Goal: Task Accomplishment & Management: Manage account settings

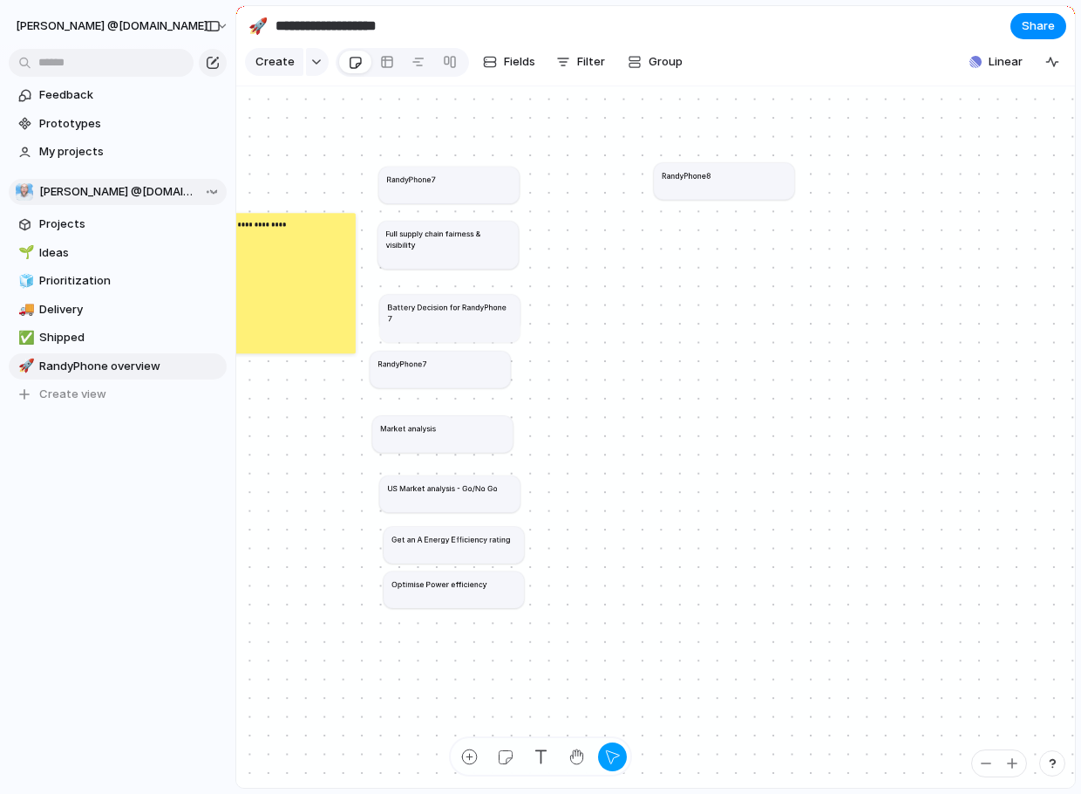
click at [53, 199] on span "[PERSON_NAME] @[DOMAIN_NAME]" at bounding box center [119, 191] width 160 height 17
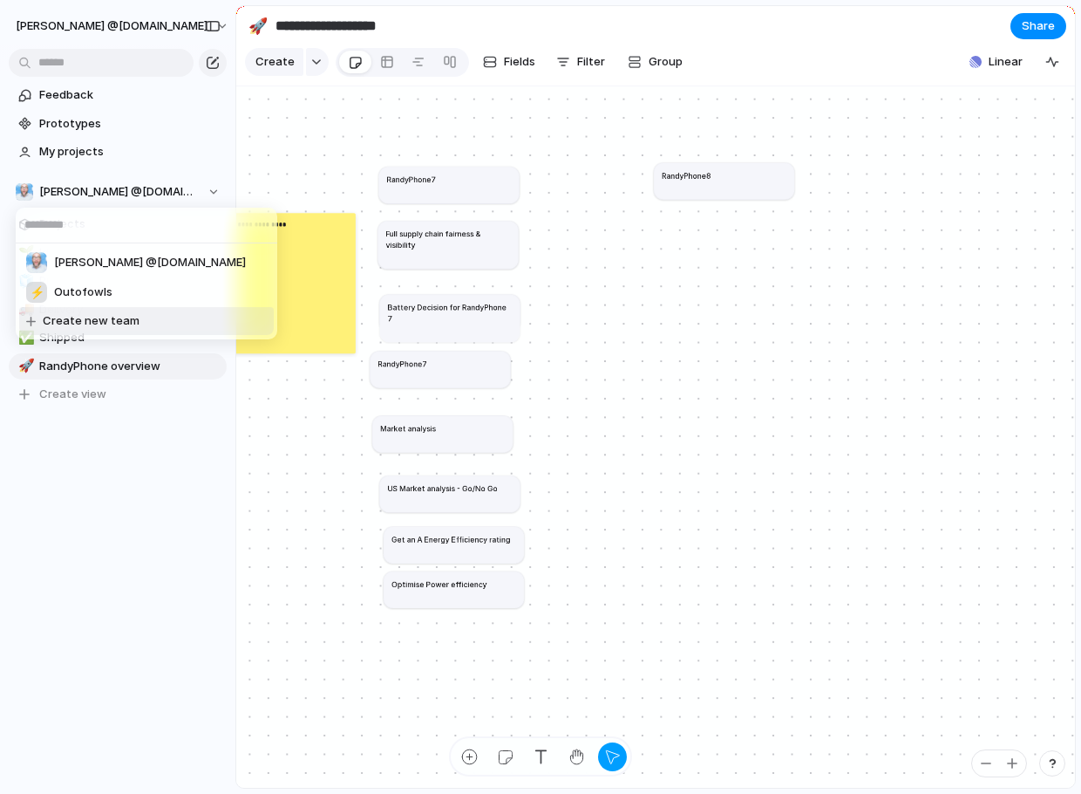
click at [114, 433] on div "[PERSON_NAME] @[DOMAIN_NAME] ⚡ Outofowls Create new team" at bounding box center [540, 397] width 1081 height 794
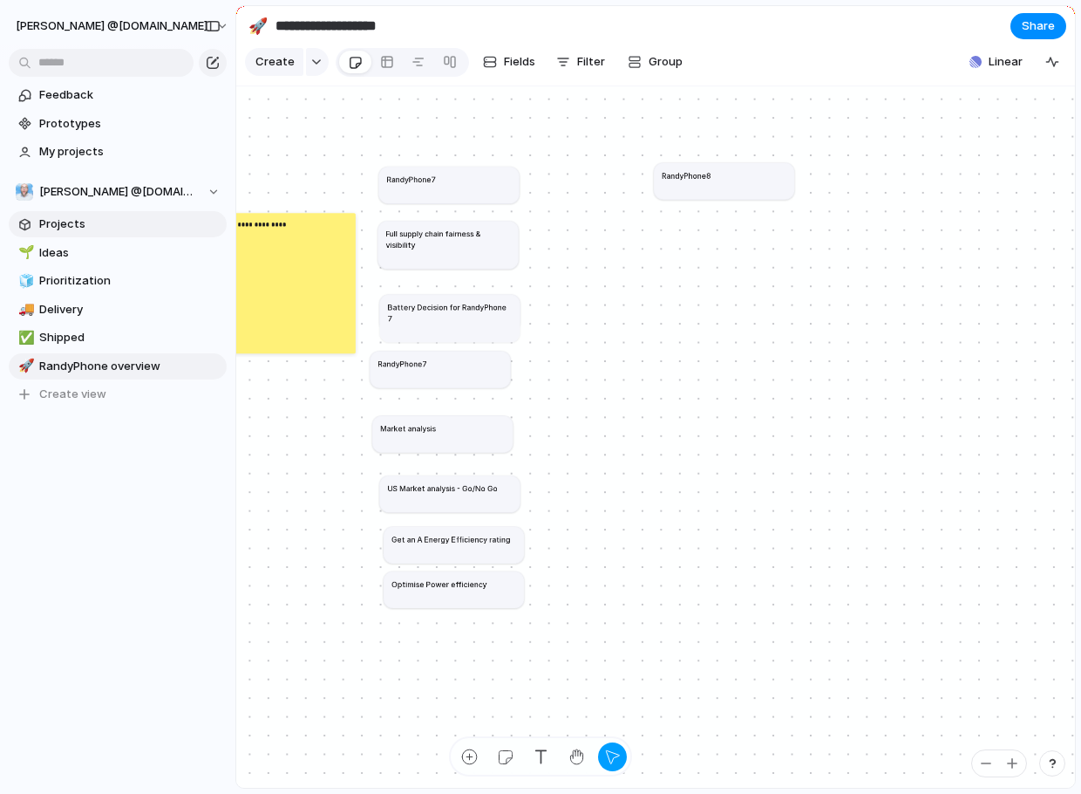
click at [78, 214] on link "Projects" at bounding box center [118, 224] width 218 height 26
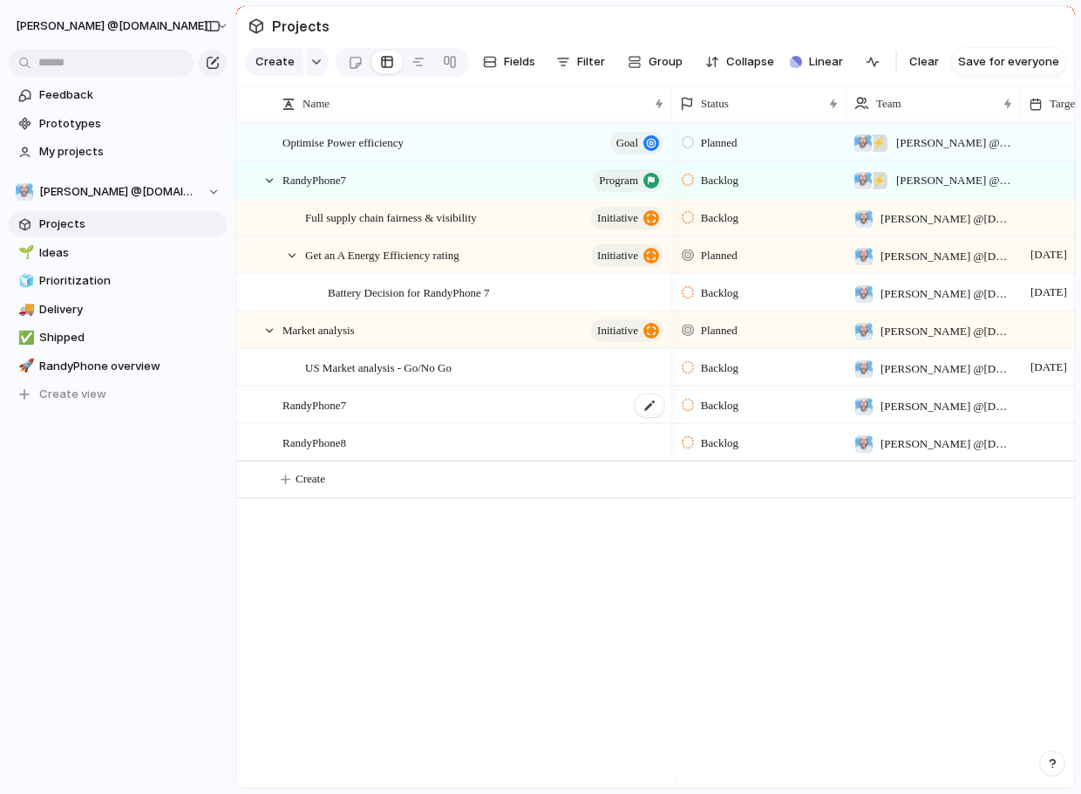
click at [307, 414] on span "RandyPhone7" at bounding box center [315, 404] width 64 height 20
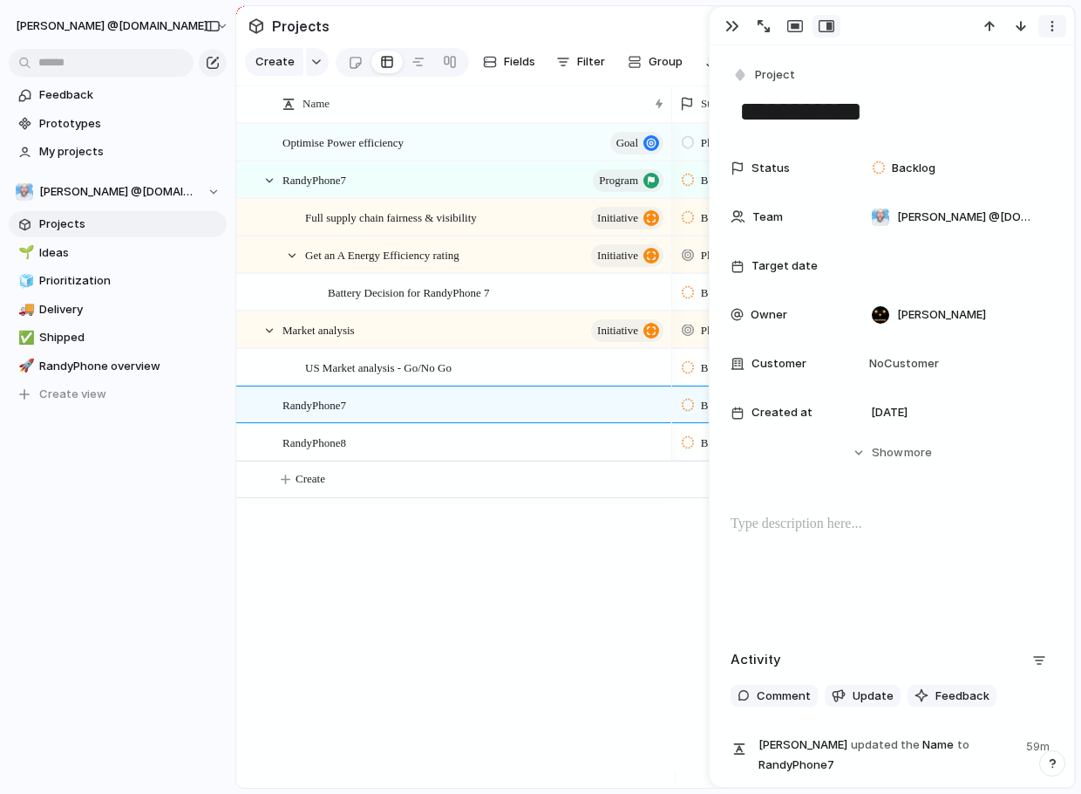
click at [1064, 23] on button "button" at bounding box center [1053, 26] width 28 height 23
click at [985, 88] on span "Delete" at bounding box center [977, 90] width 37 height 17
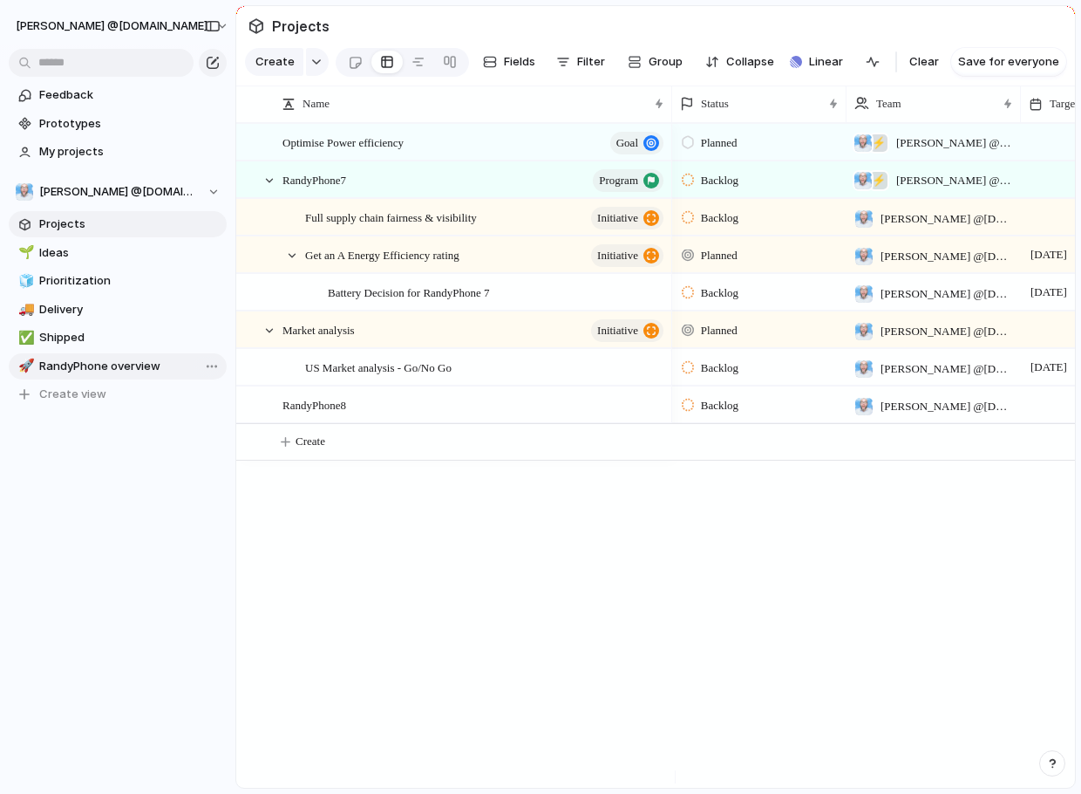
click at [81, 359] on span "RandyPhone overview" at bounding box center [129, 366] width 181 height 17
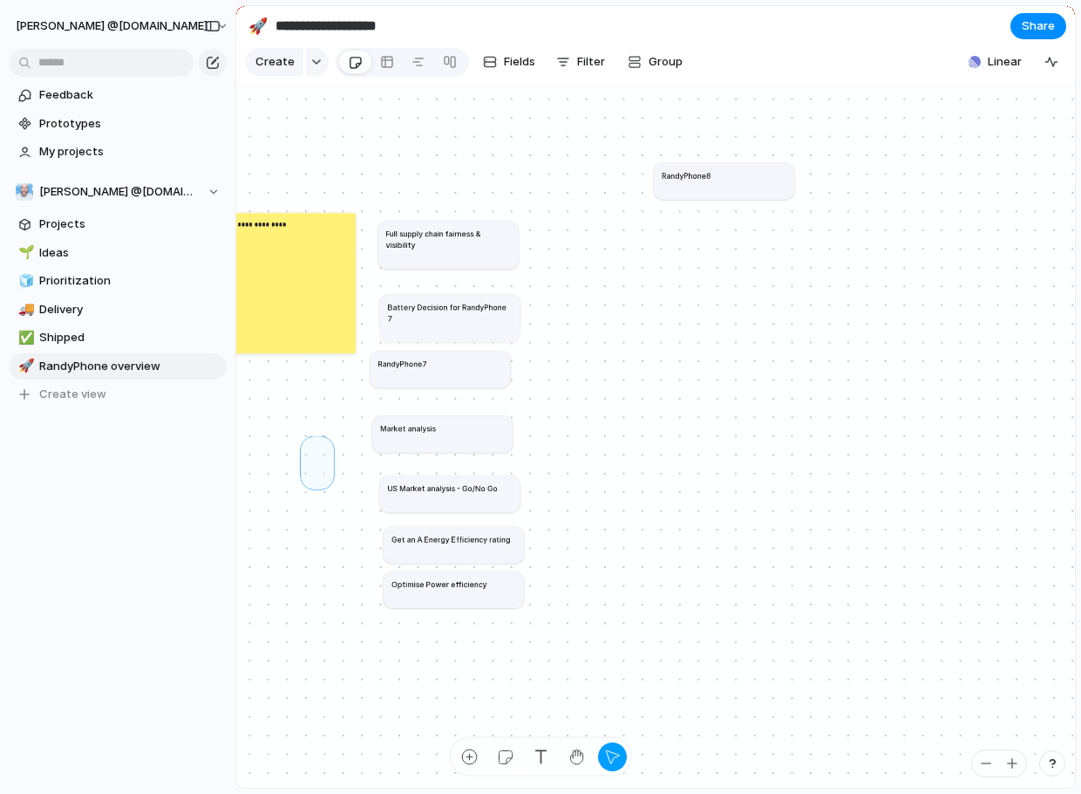
drag, startPoint x: 306, startPoint y: 451, endPoint x: 328, endPoint y: 493, distance: 47.2
click at [674, 192] on article "RandyPhone8" at bounding box center [724, 180] width 140 height 37
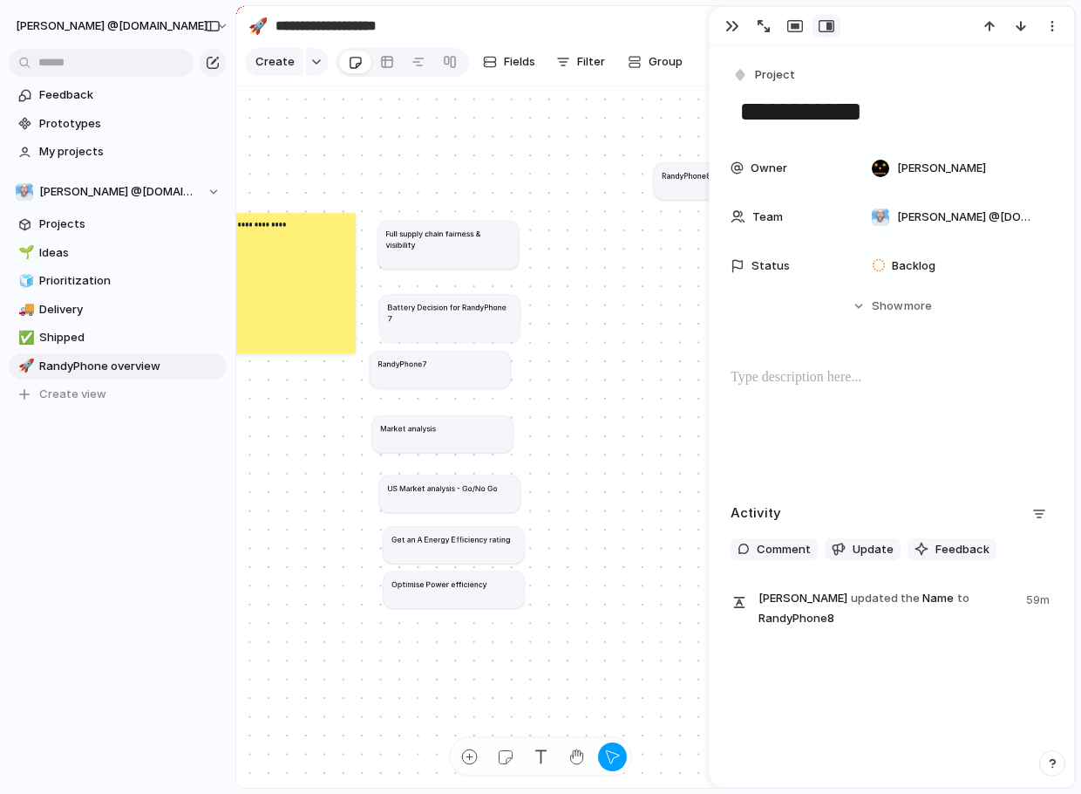
click at [508, 163] on div "Rename Delete" at bounding box center [540, 397] width 1081 height 794
click at [462, 759] on div "button" at bounding box center [469, 756] width 18 height 18
click at [420, 151] on div "**********" at bounding box center [655, 437] width 839 height 702
click at [399, 180] on div "**********" at bounding box center [655, 437] width 839 height 702
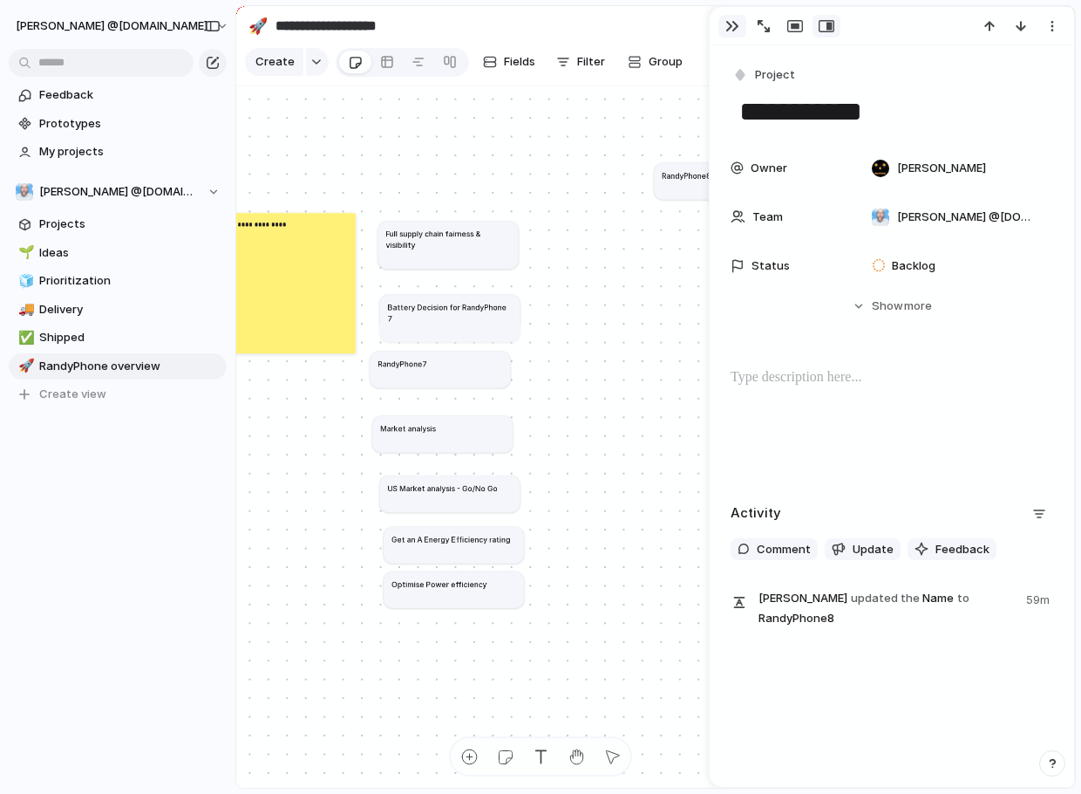
click at [734, 26] on div "button" at bounding box center [733, 26] width 14 height 14
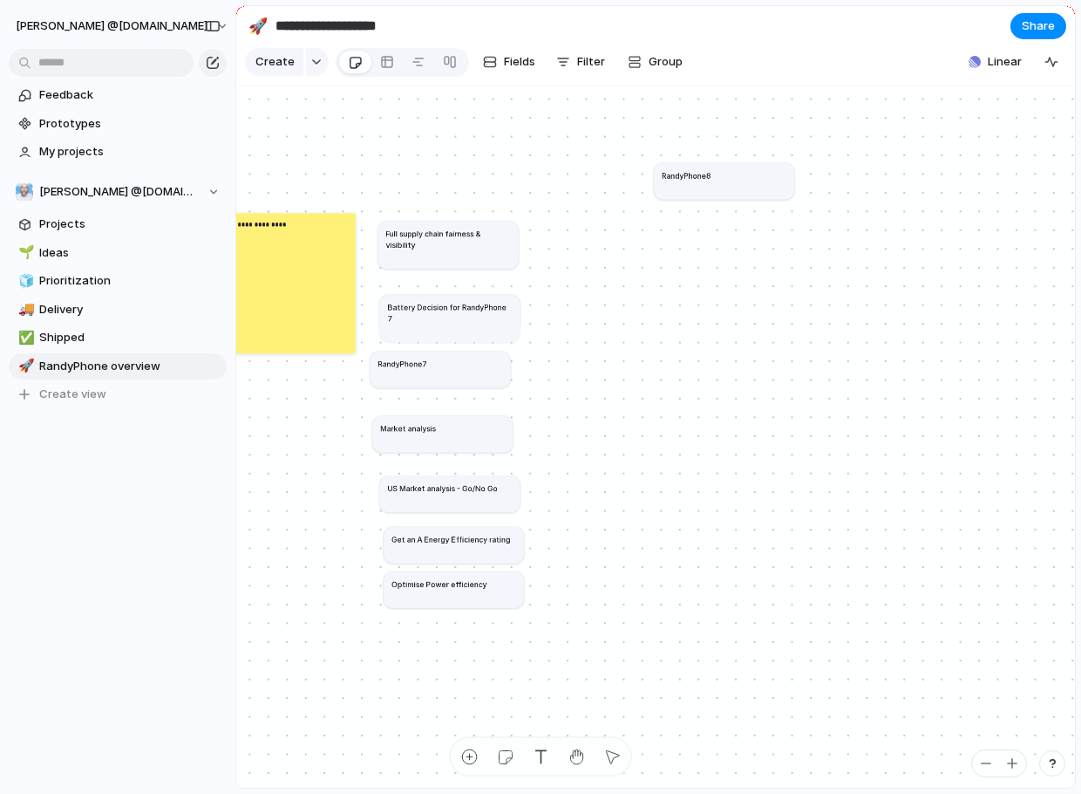
click at [446, 177] on div "**********" at bounding box center [655, 437] width 839 height 702
drag, startPoint x: 333, startPoint y: 168, endPoint x: 447, endPoint y: 187, distance: 115.8
click at [447, 187] on div "**********" at bounding box center [655, 437] width 839 height 702
click at [274, 68] on span "Create" at bounding box center [275, 61] width 39 height 17
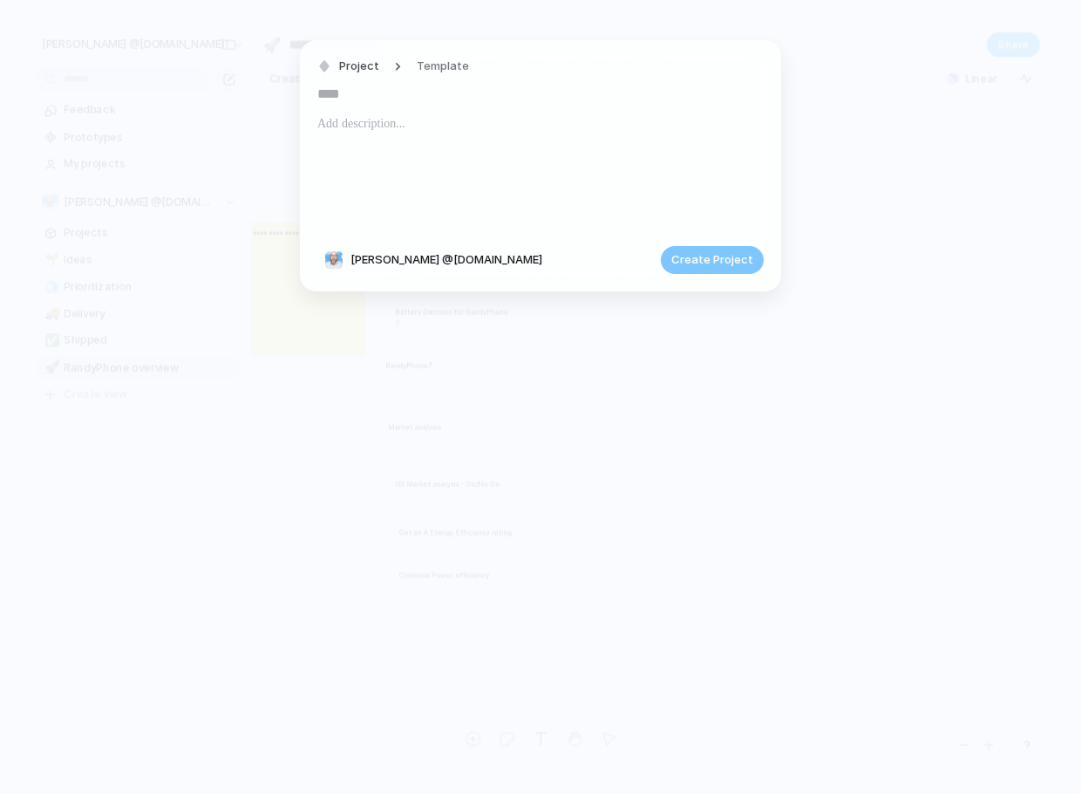
click at [361, 100] on input "text" at bounding box center [540, 94] width 447 height 28
type input "**********"
click at [727, 269] on button "Create Project" at bounding box center [712, 260] width 103 height 28
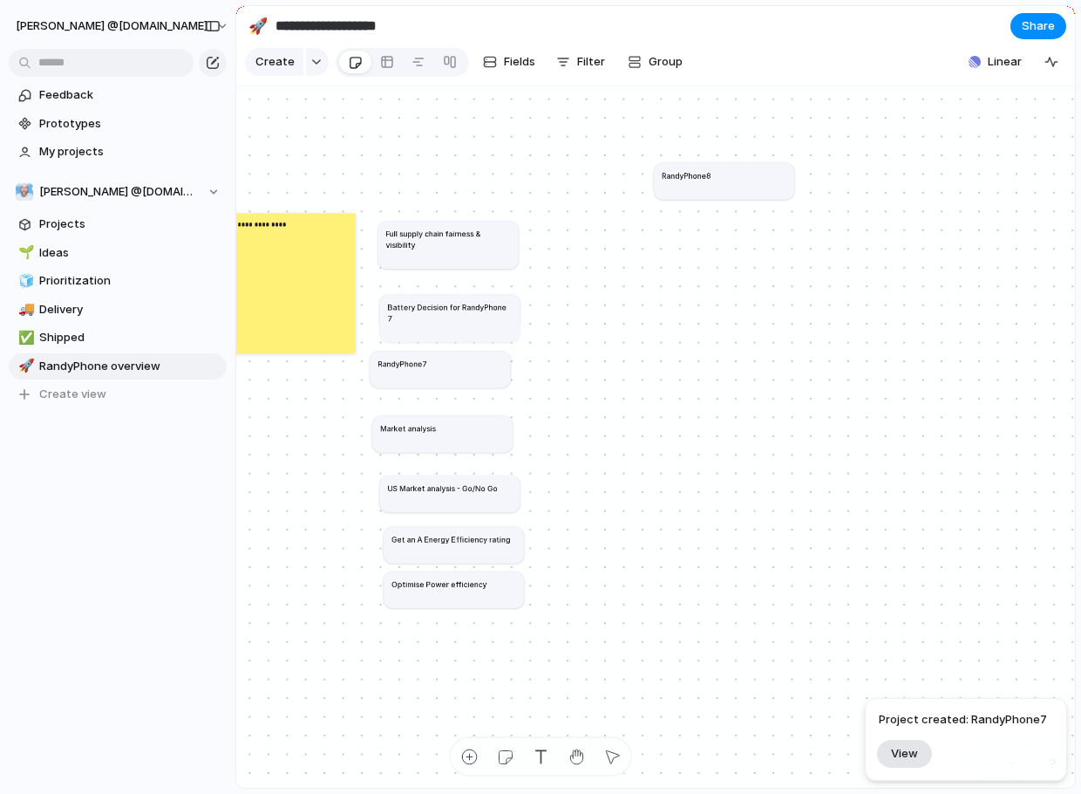
click at [894, 757] on span "View" at bounding box center [904, 753] width 27 height 15
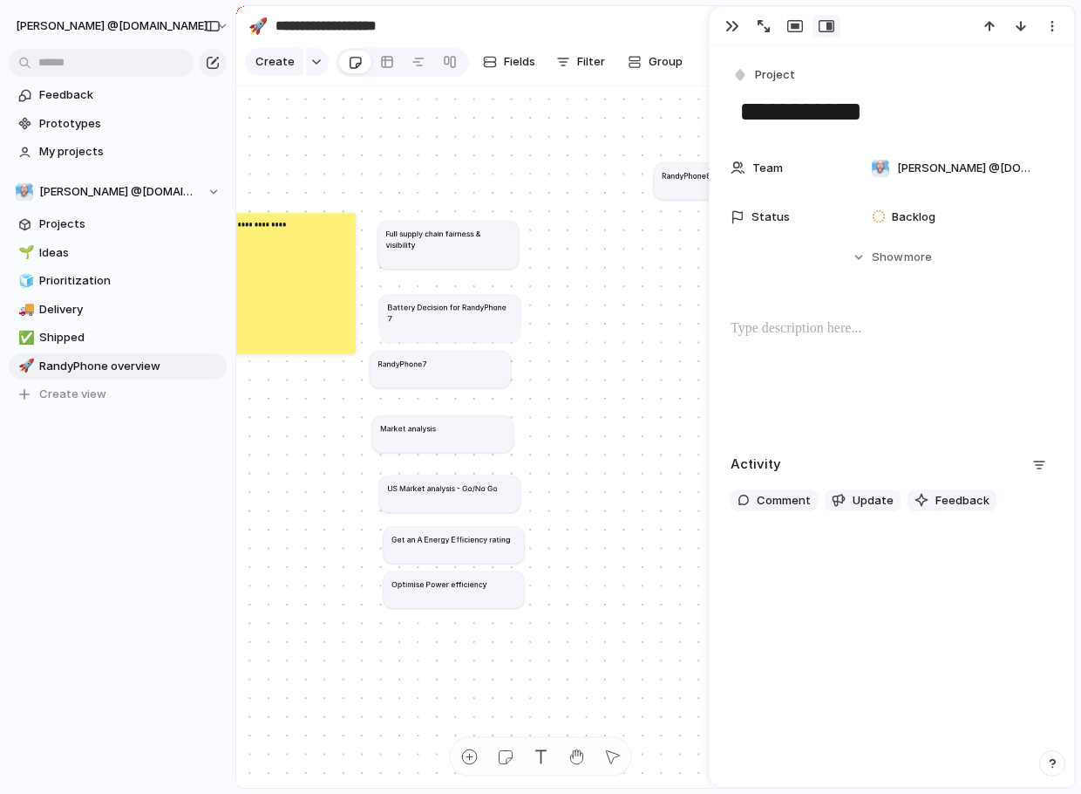
click at [656, 266] on div "**********" at bounding box center [615, 414] width 450 height 377
click at [733, 26] on div "button" at bounding box center [733, 26] width 14 height 14
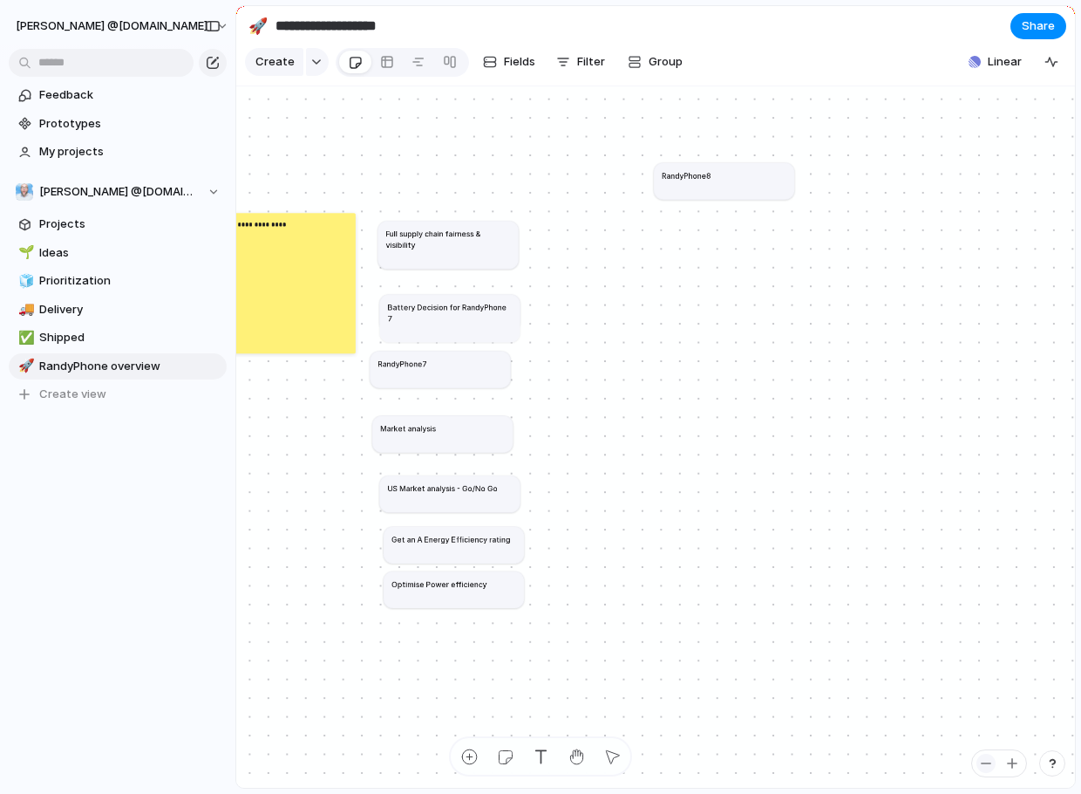
click at [989, 767] on div "button" at bounding box center [986, 763] width 14 height 14
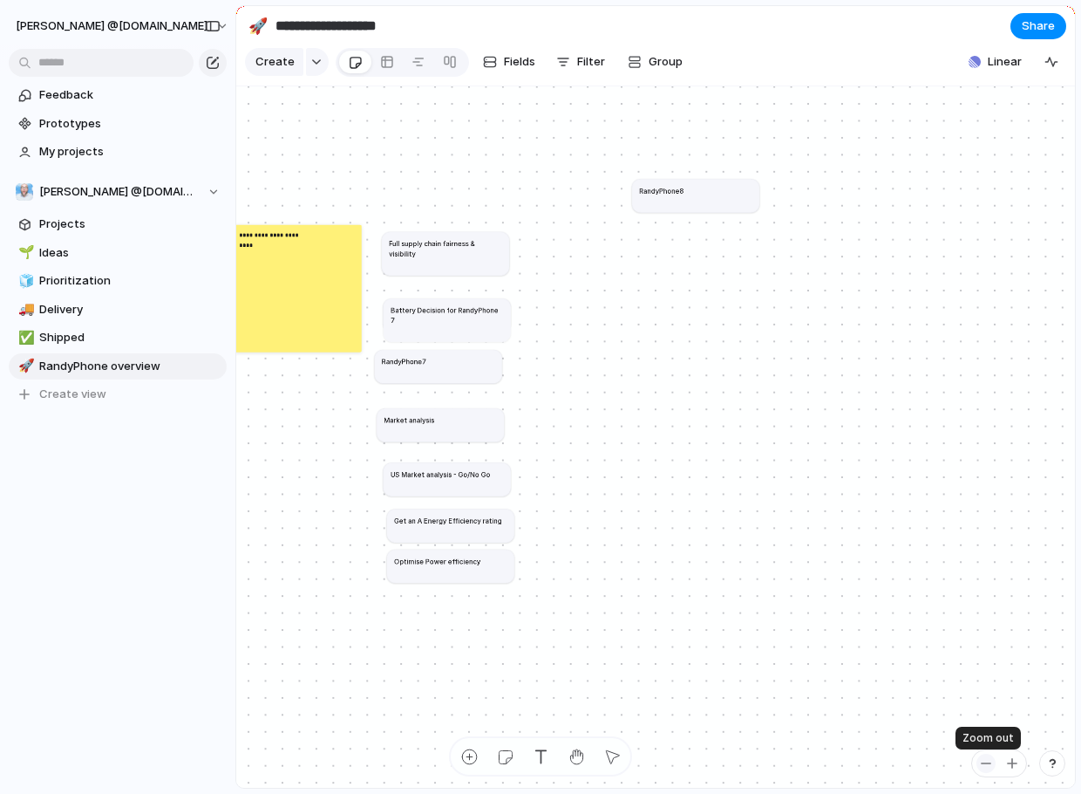
click at [989, 767] on div "button" at bounding box center [986, 763] width 14 height 14
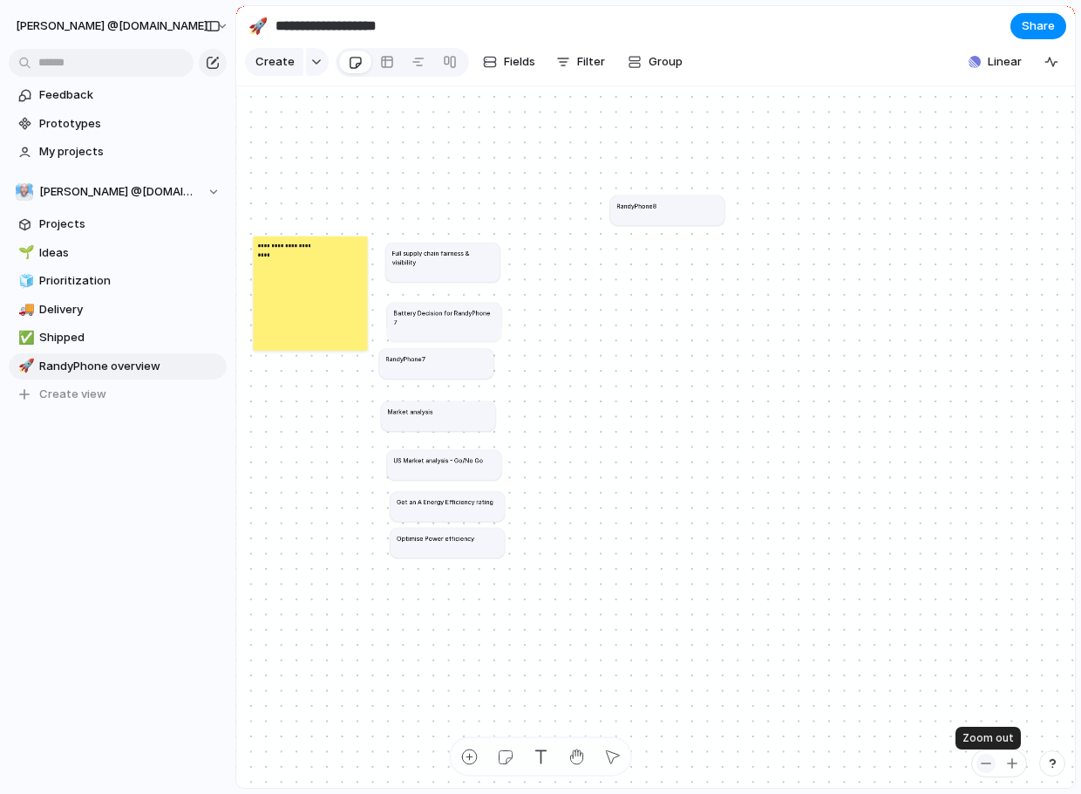
click at [989, 767] on div "button" at bounding box center [986, 763] width 14 height 14
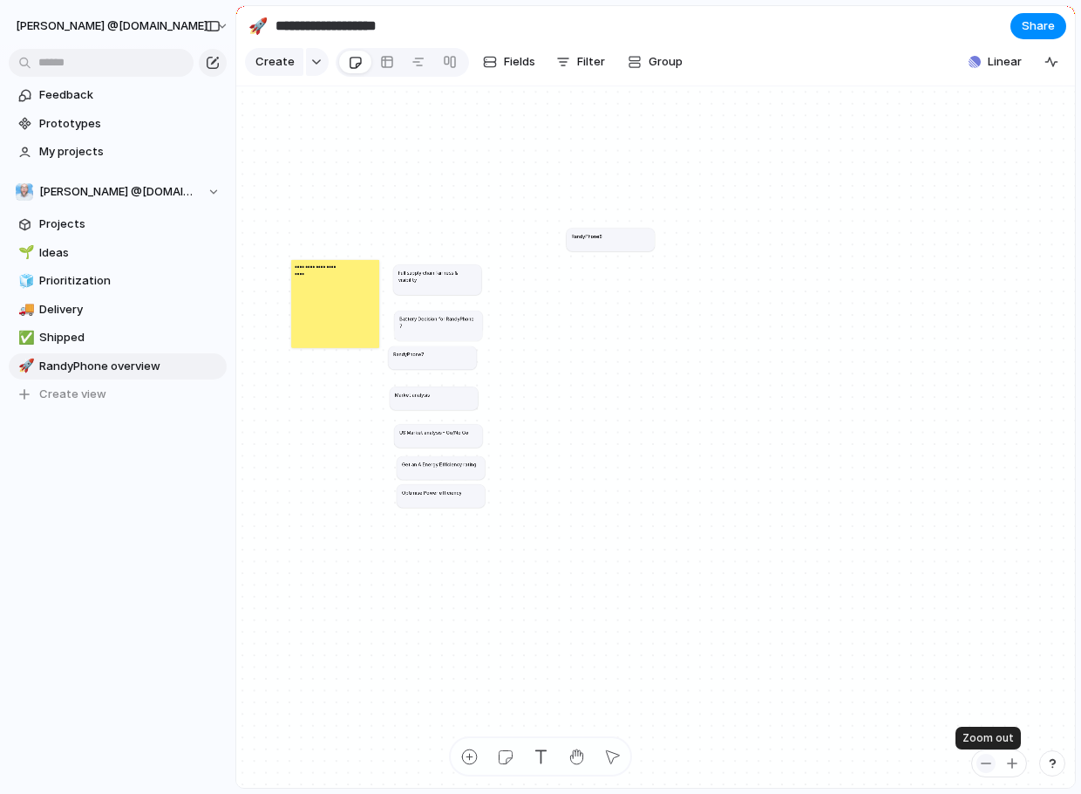
click at [989, 767] on div "button" at bounding box center [986, 763] width 14 height 14
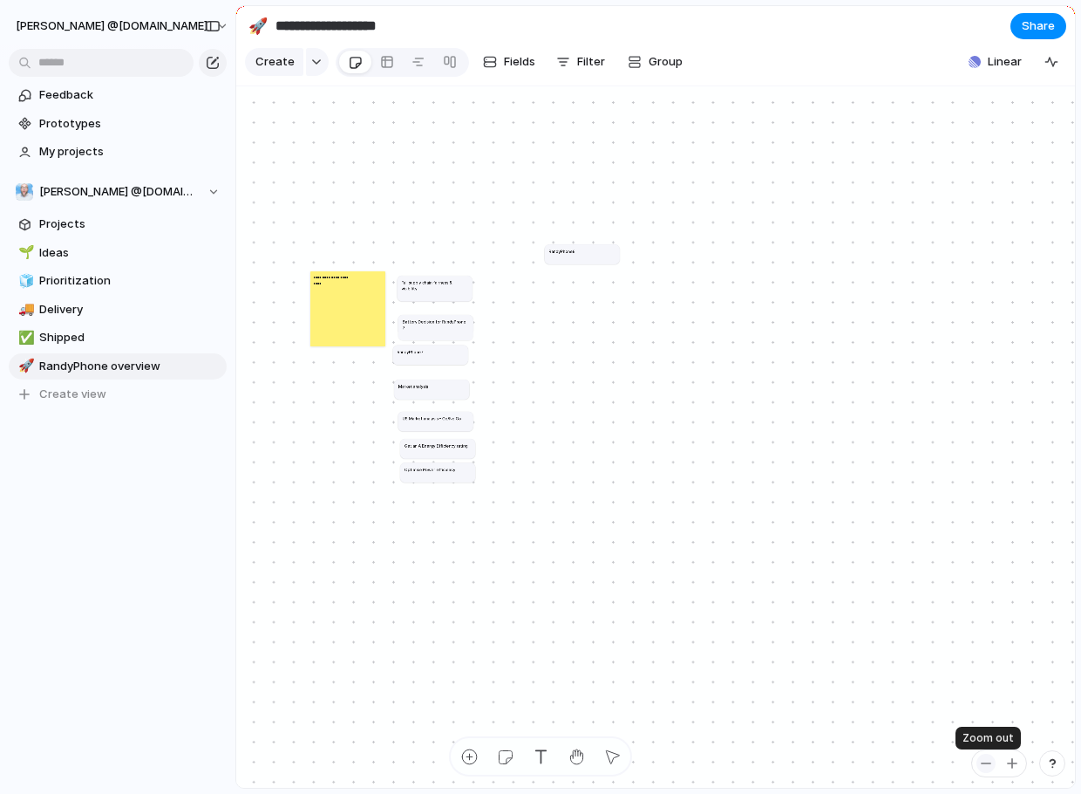
click at [989, 767] on div "button" at bounding box center [986, 763] width 14 height 14
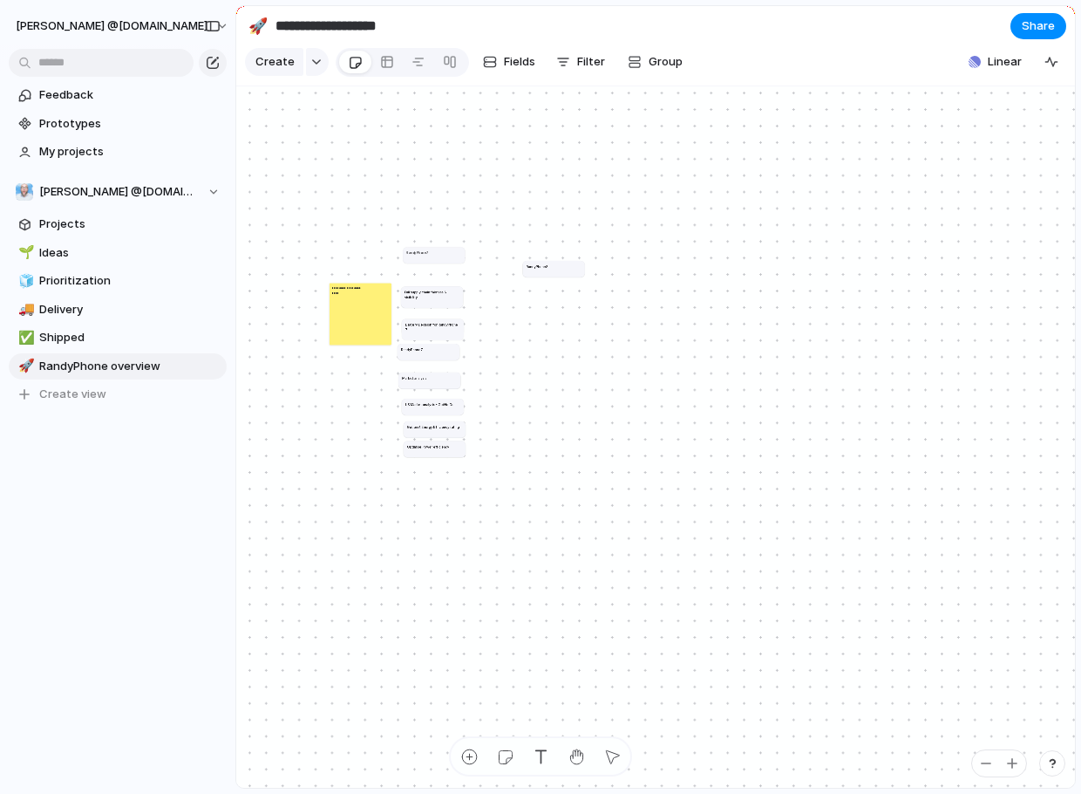
drag, startPoint x: 1013, startPoint y: 301, endPoint x: 435, endPoint y: 264, distance: 579.4
click at [435, 255] on div "RandyPhone7" at bounding box center [433, 251] width 55 height 5
click at [1011, 770] on button "button" at bounding box center [1012, 762] width 19 height 19
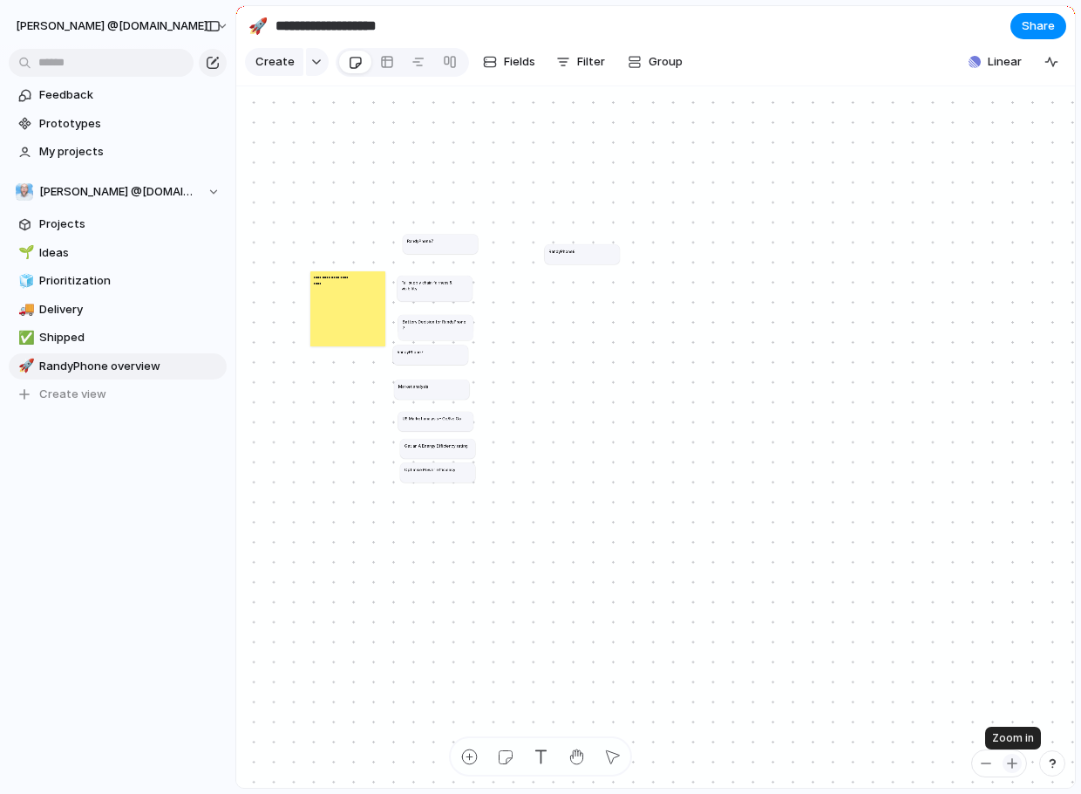
click at [1011, 770] on button "button" at bounding box center [1012, 762] width 19 height 19
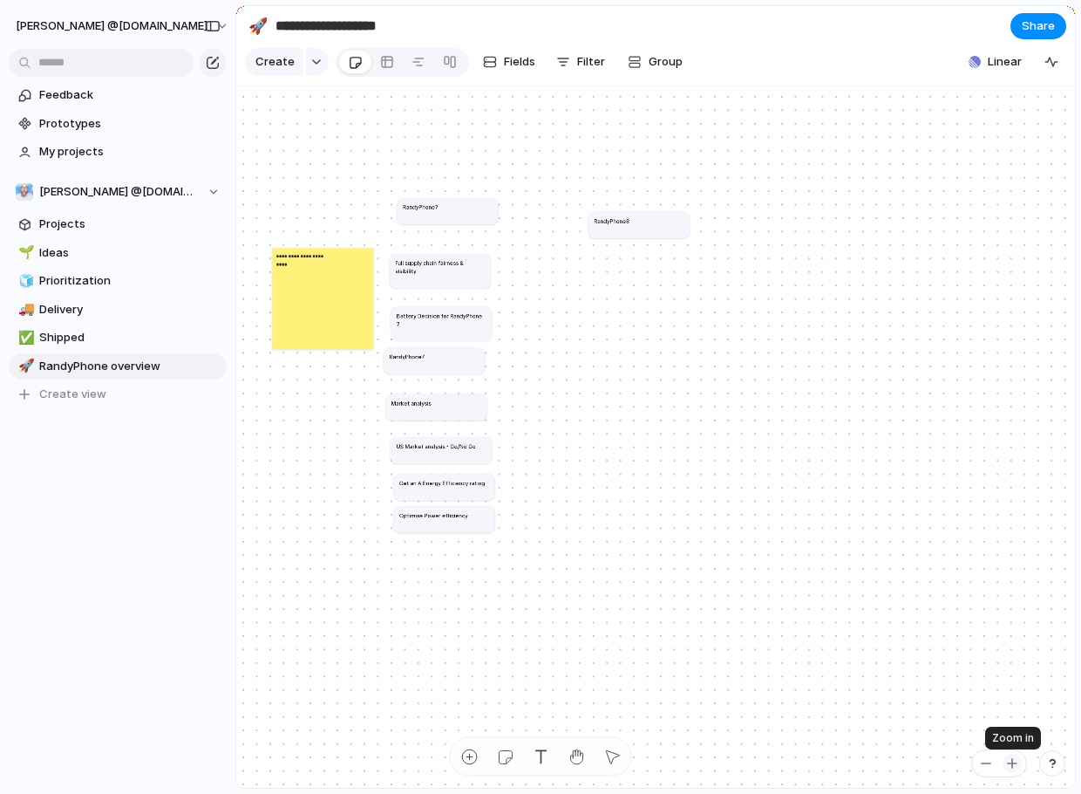
click at [1011, 770] on button "button" at bounding box center [1012, 762] width 19 height 19
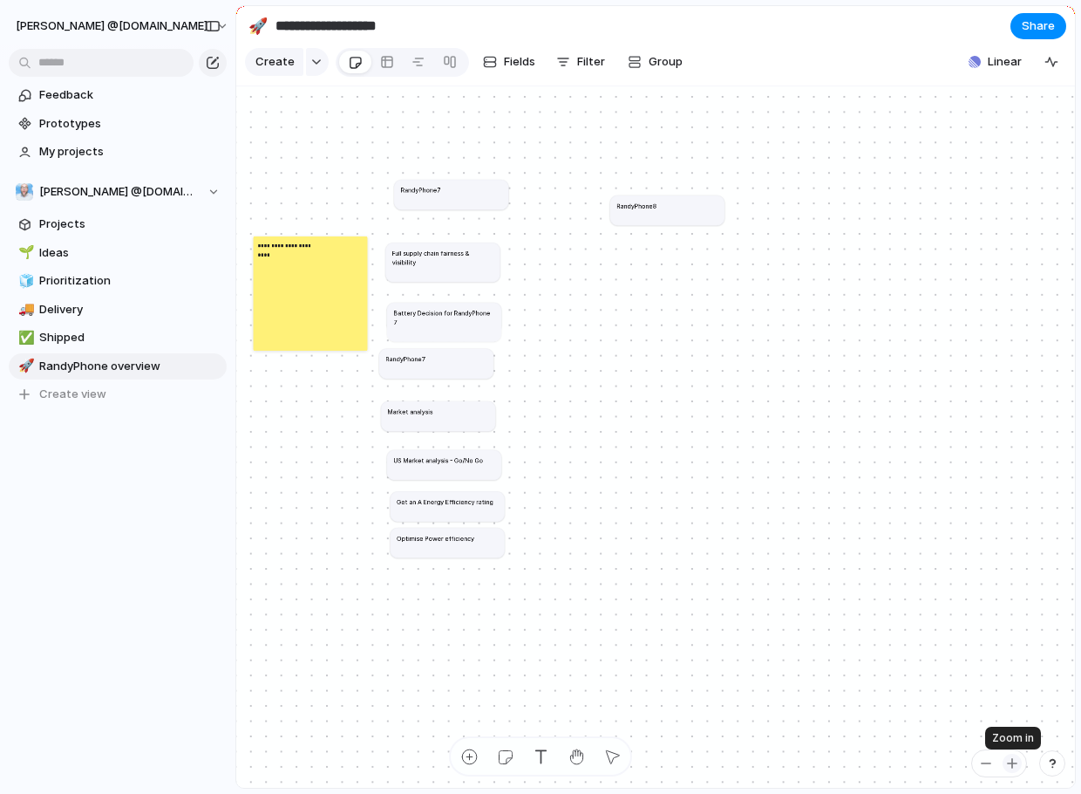
click at [1011, 770] on button "button" at bounding box center [1012, 762] width 19 height 19
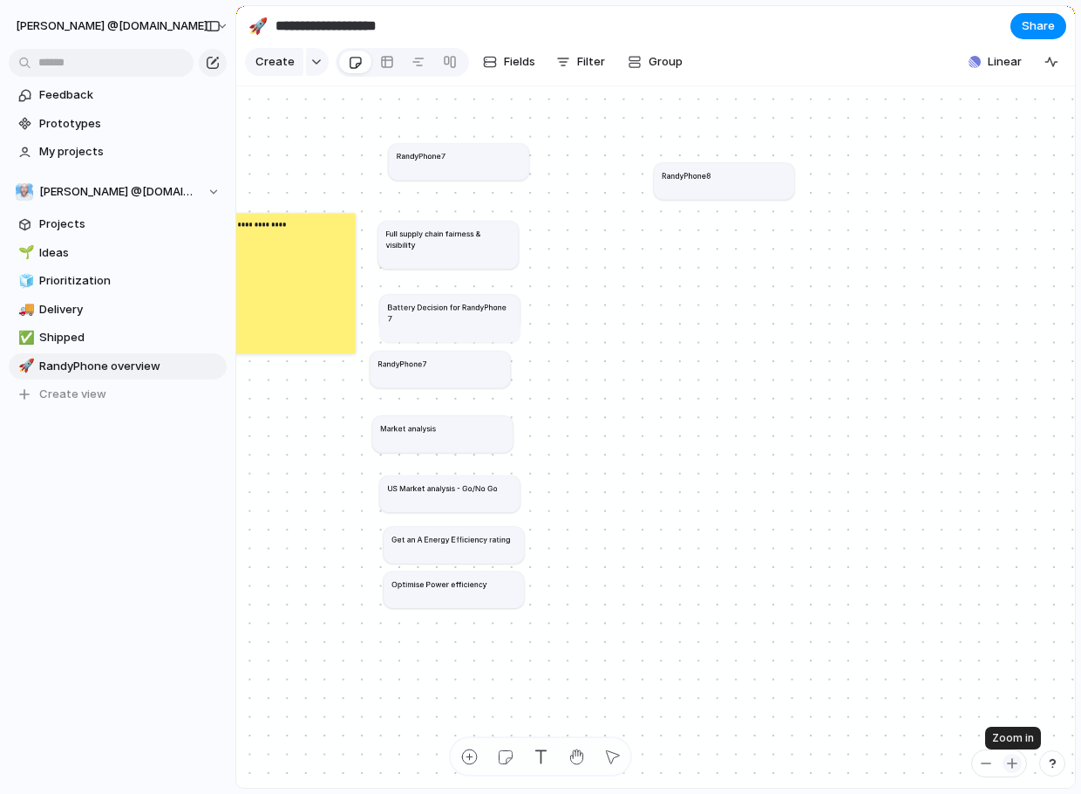
click at [1011, 770] on button "button" at bounding box center [1012, 762] width 19 height 19
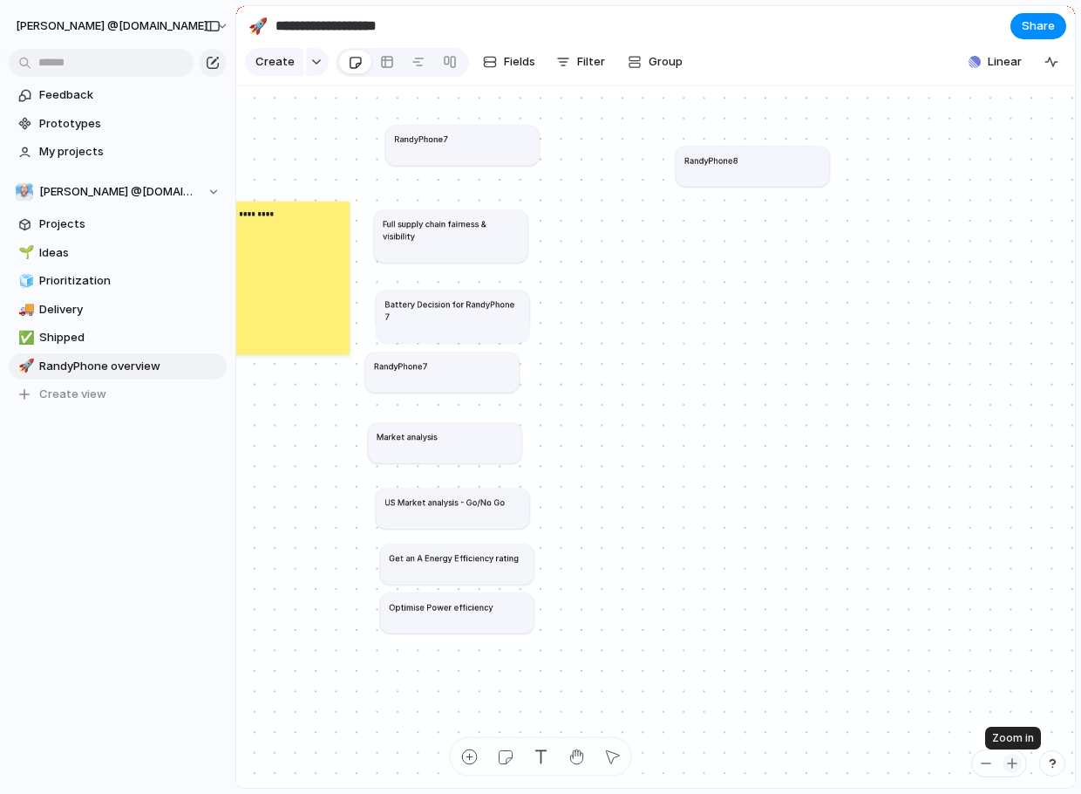
click at [1011, 770] on button "button" at bounding box center [1012, 762] width 19 height 19
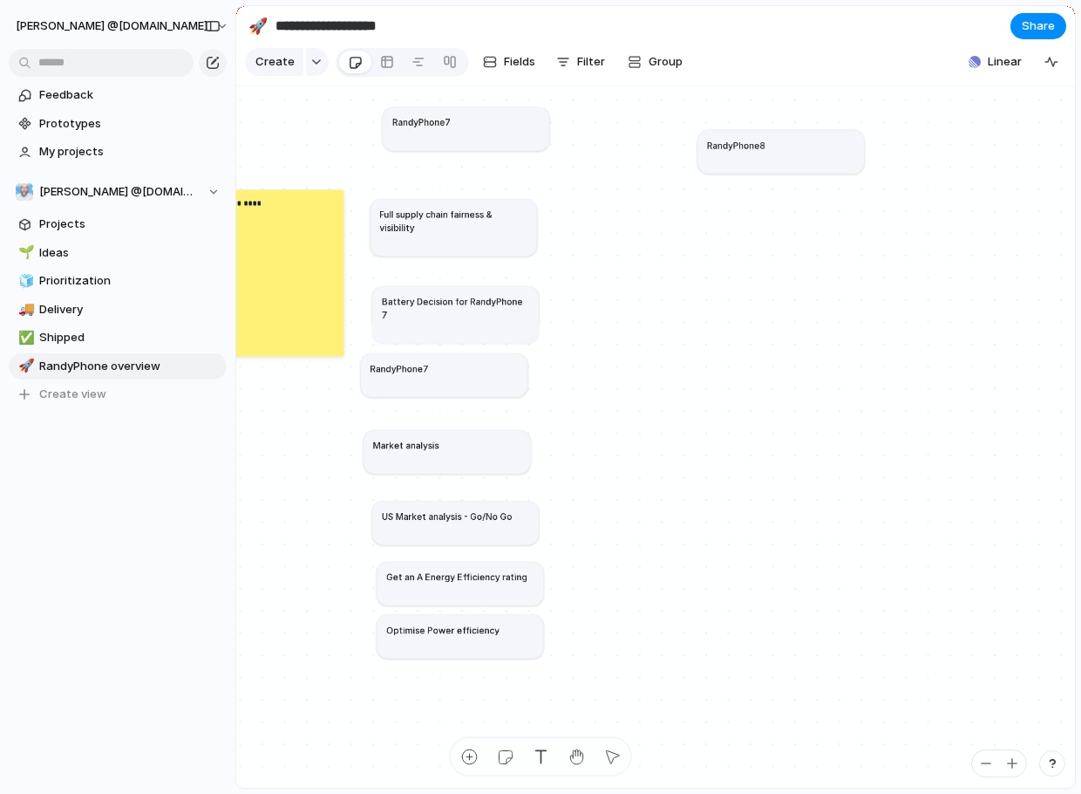
click at [426, 375] on h1 "RandyPhone7" at bounding box center [400, 368] width 58 height 13
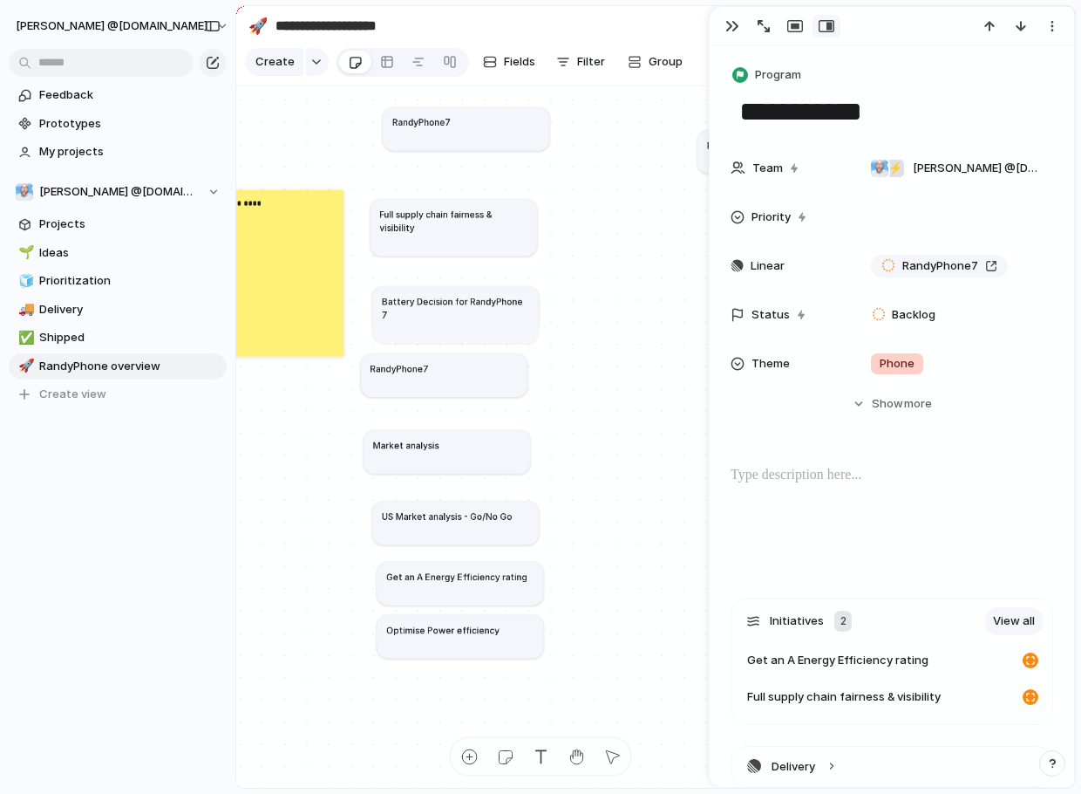
click at [615, 389] on div "**********" at bounding box center [651, 428] width 534 height 447
click at [737, 30] on div "button" at bounding box center [733, 26] width 14 height 14
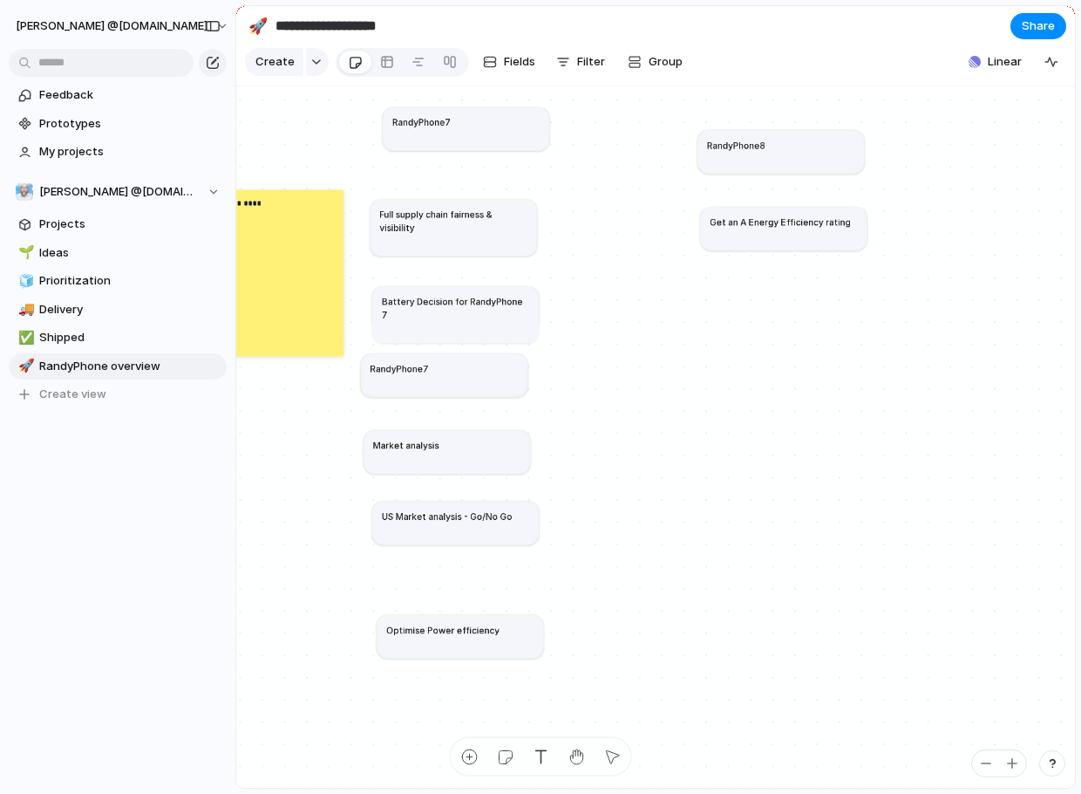
drag, startPoint x: 445, startPoint y: 595, endPoint x: 768, endPoint y: 240, distance: 480.3
click at [768, 240] on article "Get an A Energy Efficiency rating" at bounding box center [783, 229] width 167 height 44
click at [78, 229] on span "Projects" at bounding box center [129, 223] width 181 height 17
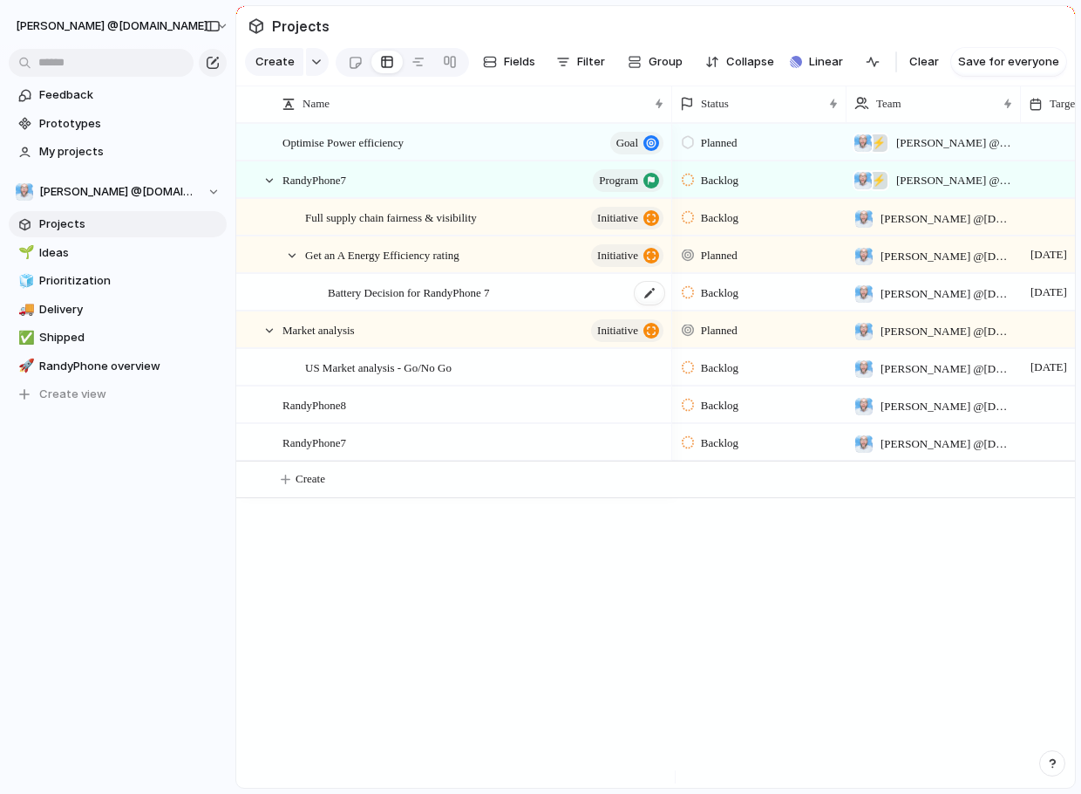
click at [387, 302] on span "Battery Decision for RandyPhone 7" at bounding box center [409, 292] width 162 height 20
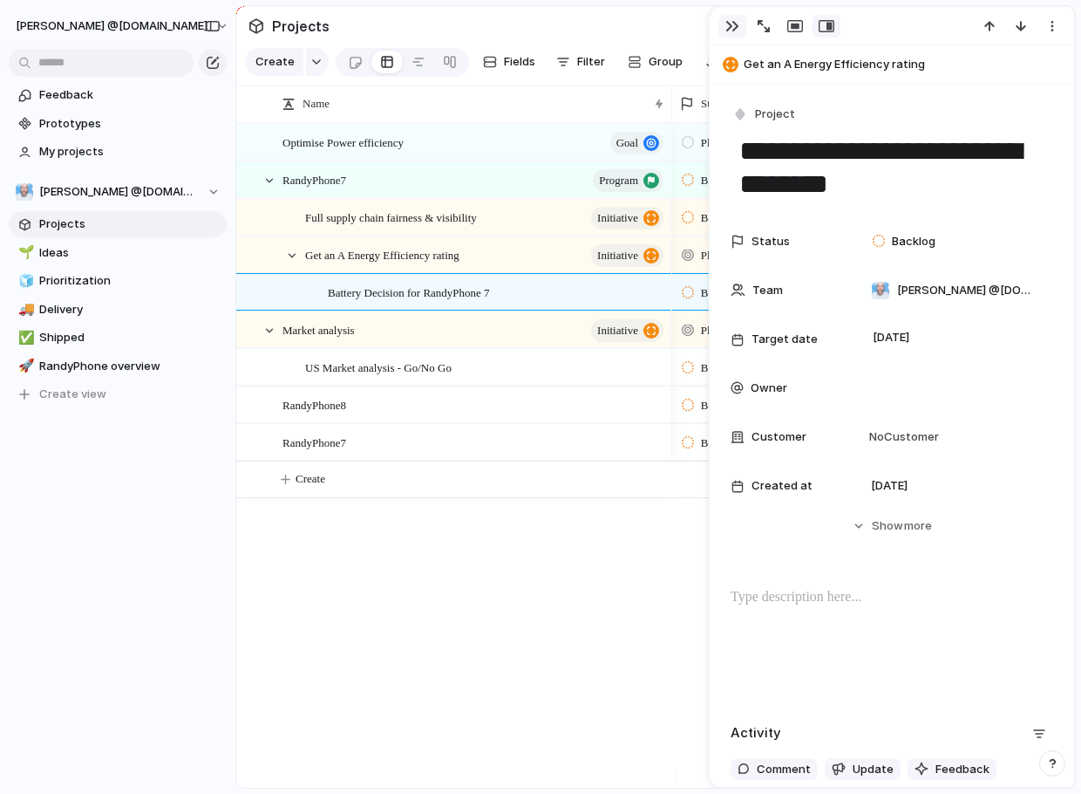
click at [740, 32] on button "button" at bounding box center [733, 26] width 28 height 23
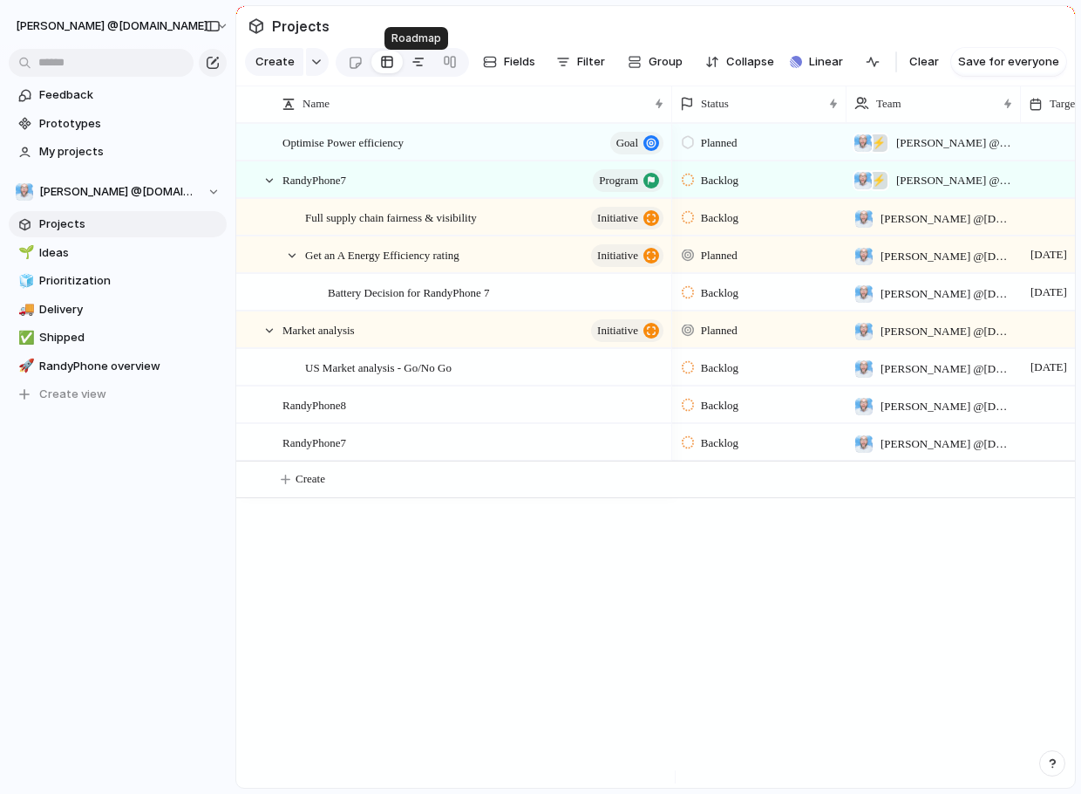
click at [417, 67] on div at bounding box center [419, 62] width 14 height 28
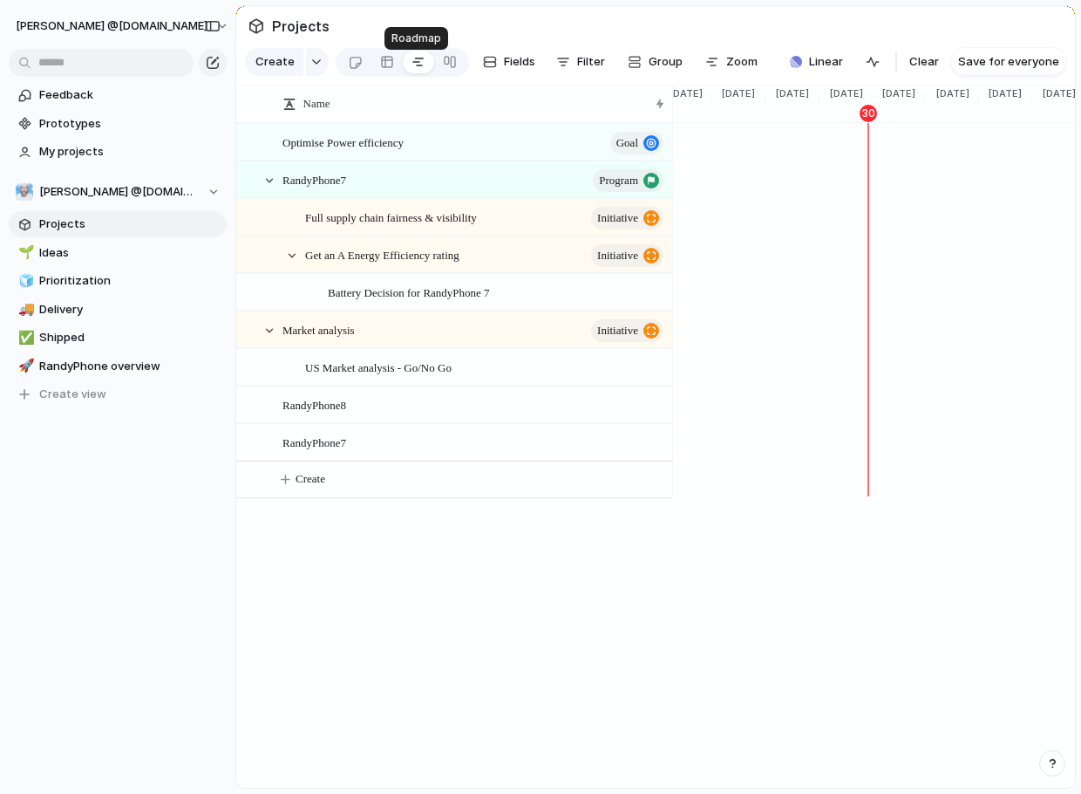
scroll to position [0, 1765]
click at [890, 607] on div "Name Optimise Power efficiency goal RandyPhone7 program Full supply chain fairn…" at bounding box center [655, 437] width 839 height 702
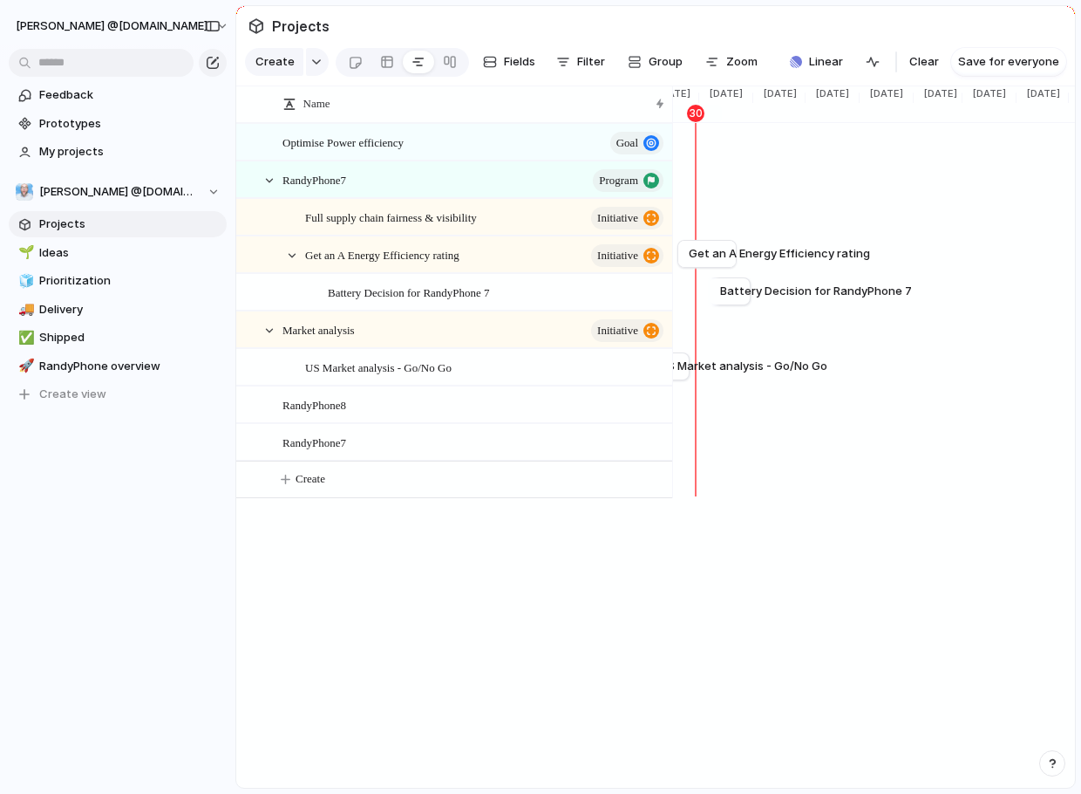
scroll to position [0, 1920]
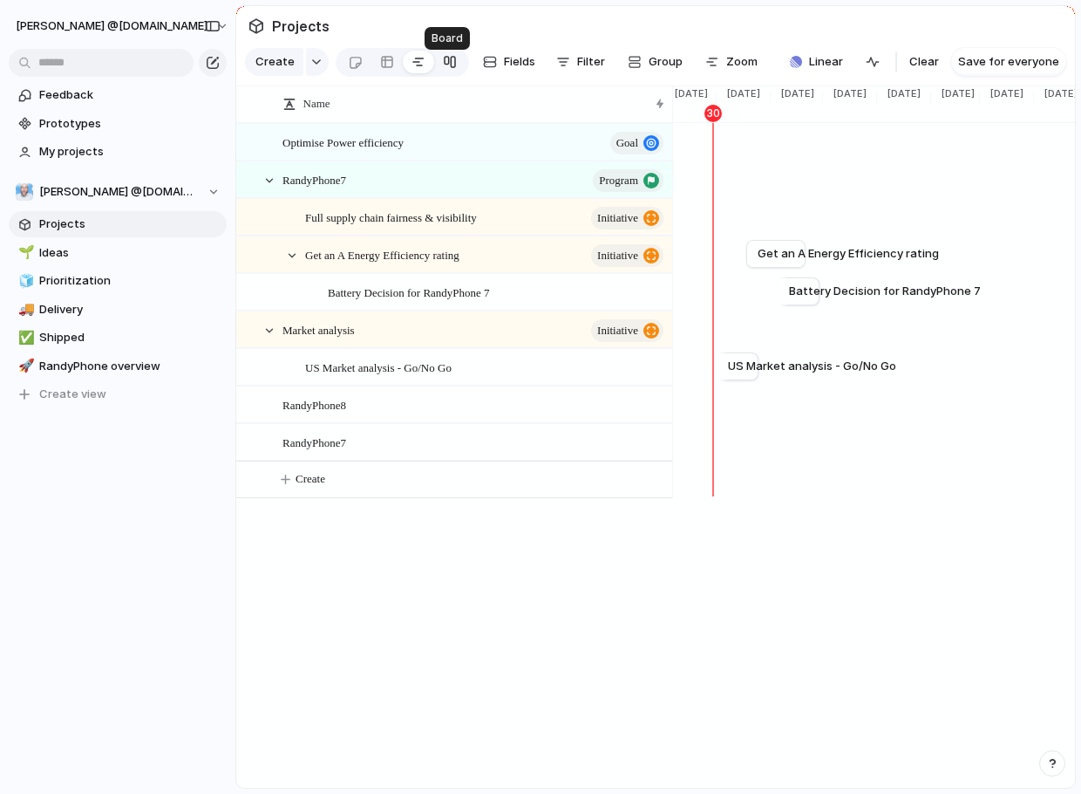
click at [443, 72] on div at bounding box center [450, 62] width 14 height 28
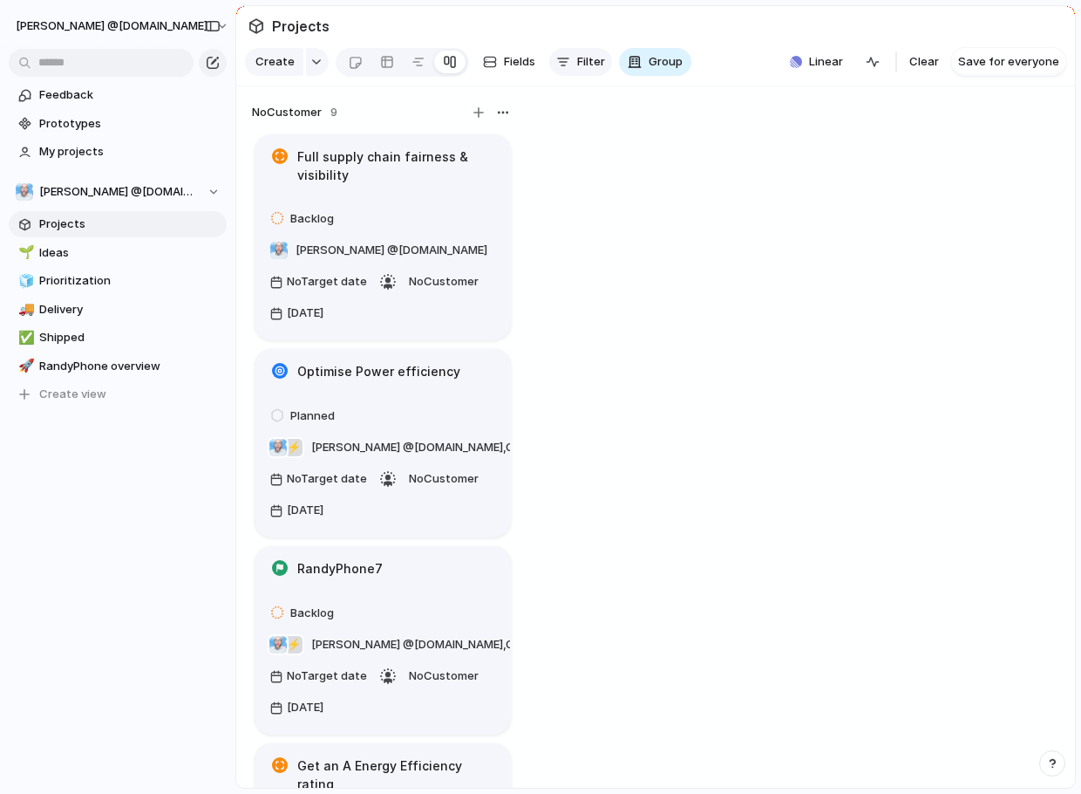
click at [596, 71] on span "Filter" at bounding box center [591, 61] width 28 height 17
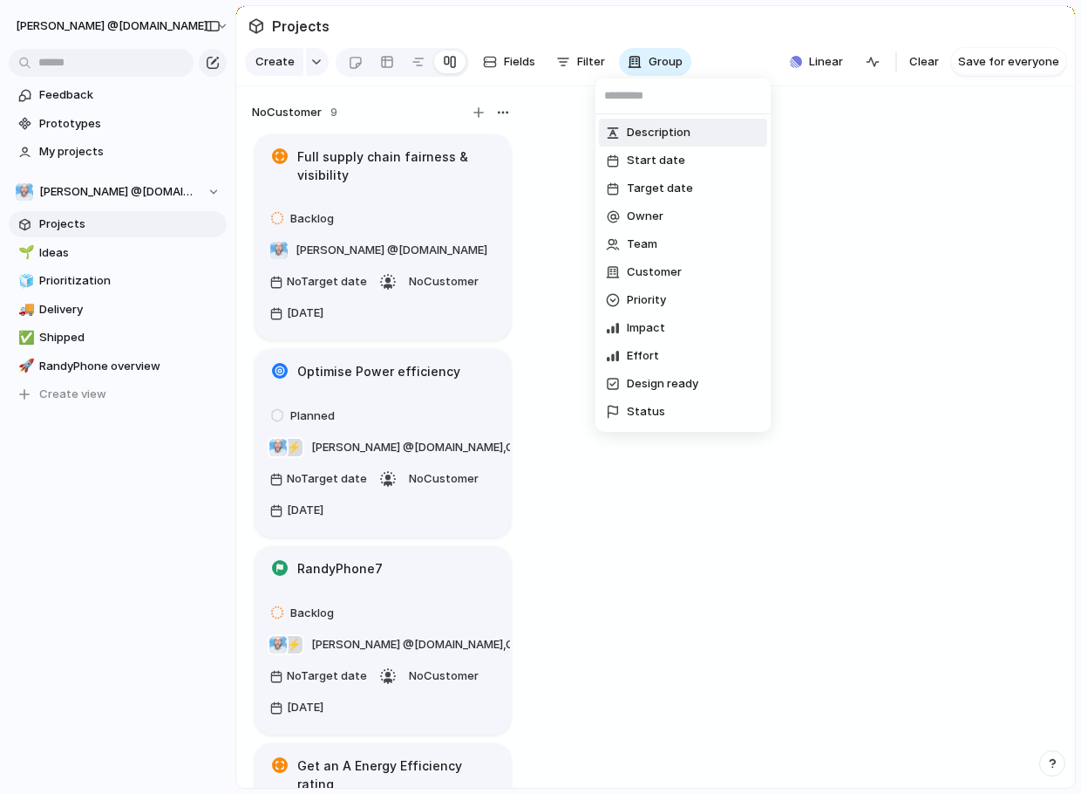
click at [522, 70] on div "Description Start date Target date Owner Team Customer Priority Impact Effort D…" at bounding box center [540, 397] width 1081 height 794
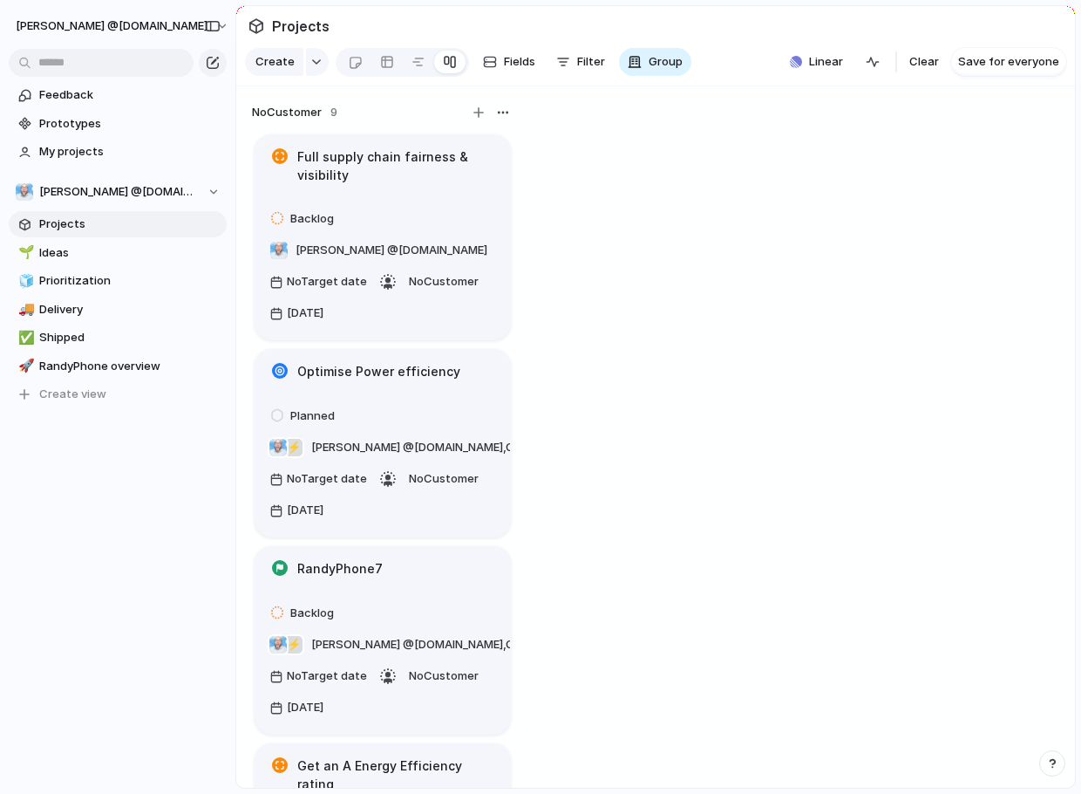
click at [522, 70] on span "Fields" at bounding box center [519, 61] width 31 height 17
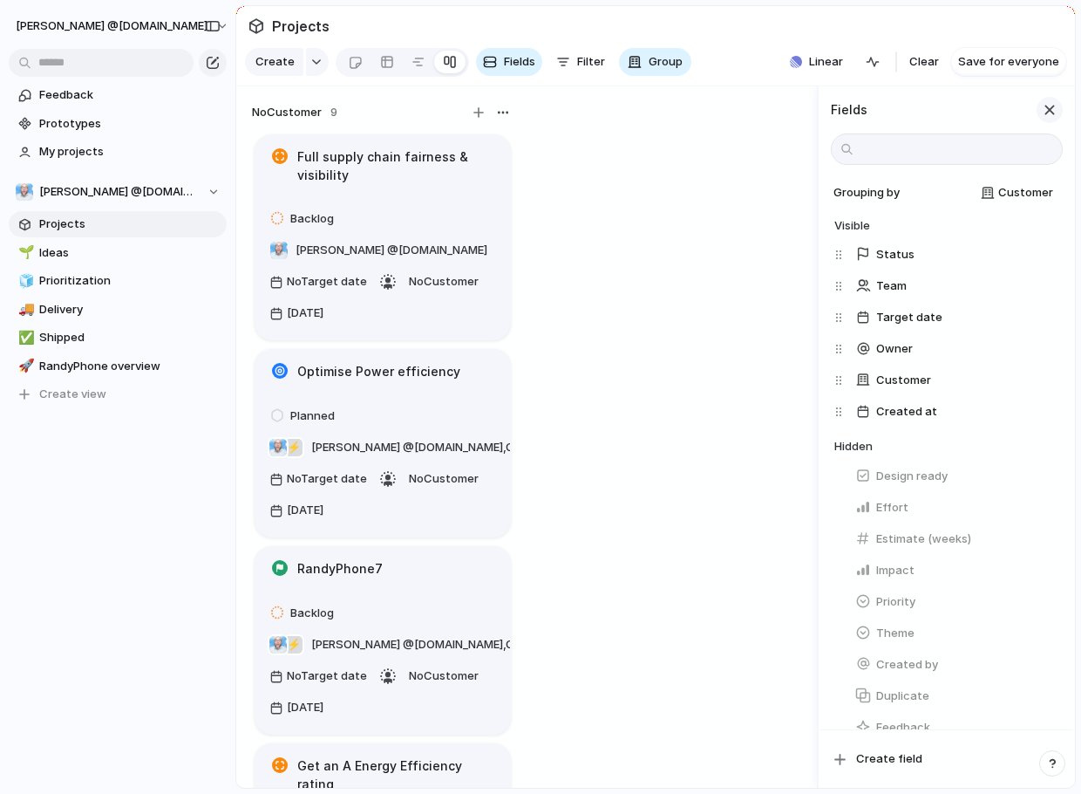
click at [1048, 119] on div "button" at bounding box center [1049, 109] width 19 height 19
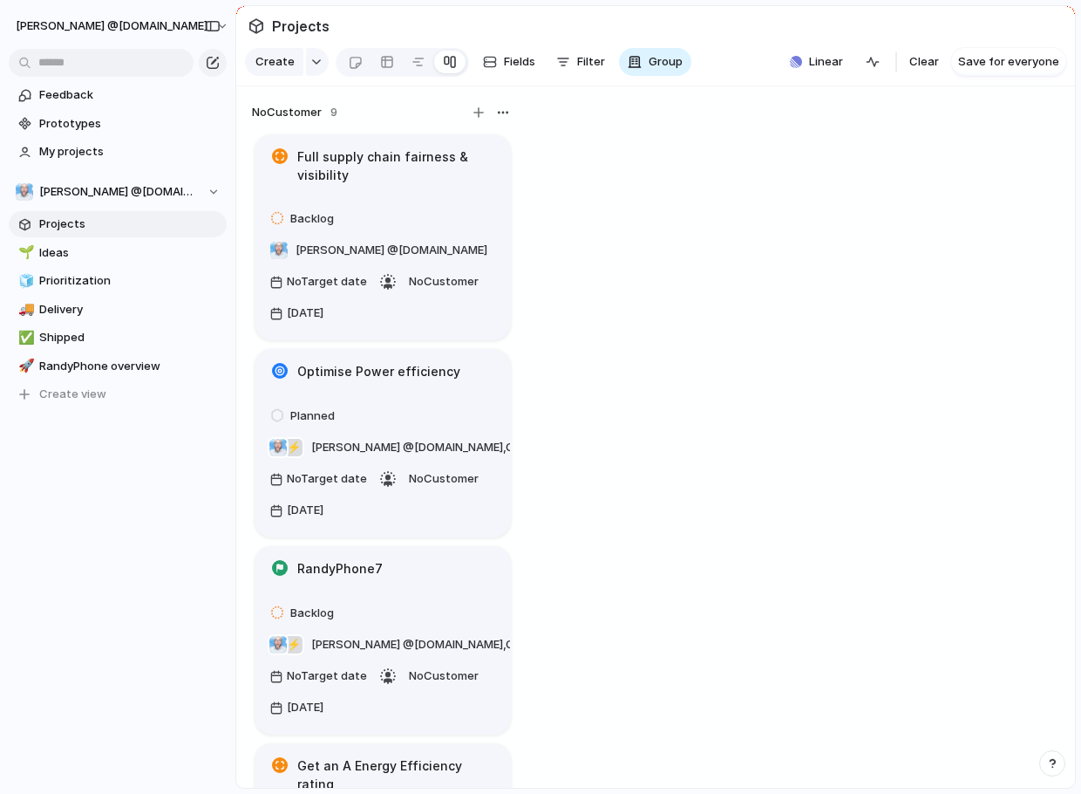
click at [95, 222] on span "Projects" at bounding box center [129, 223] width 181 height 17
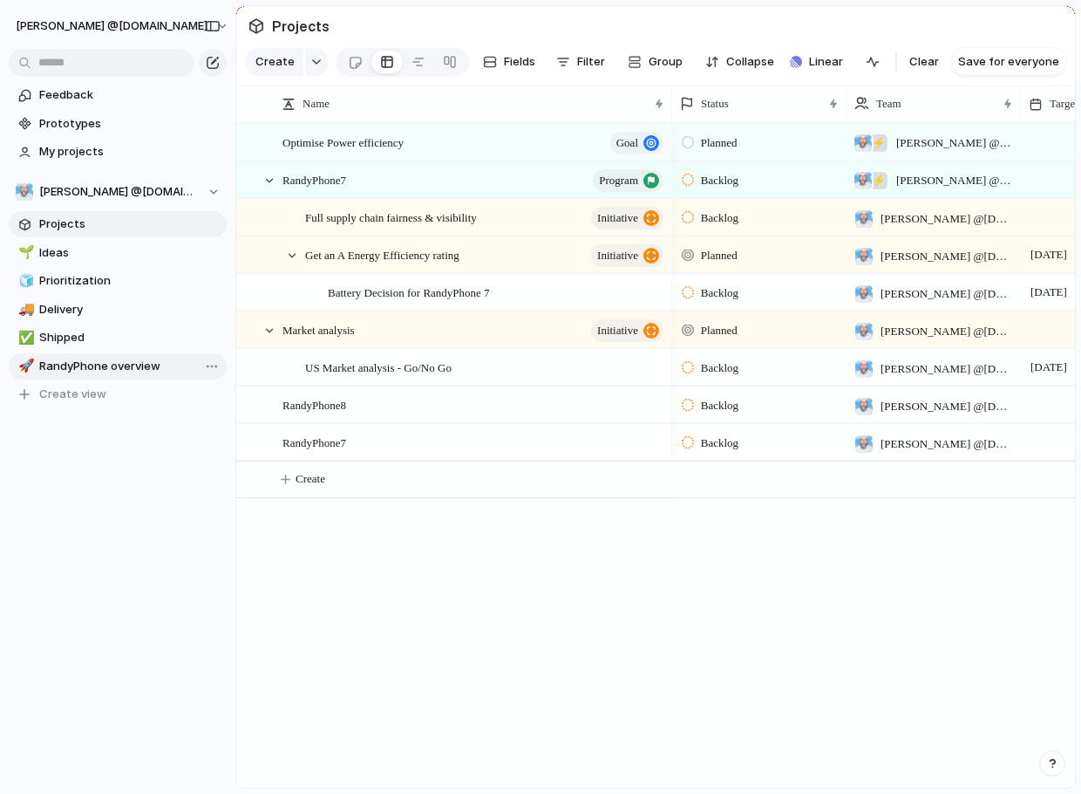
click at [121, 375] on link "🚀 RandyPhone overview" at bounding box center [118, 366] width 218 height 26
